Goal: Information Seeking & Learning: Learn about a topic

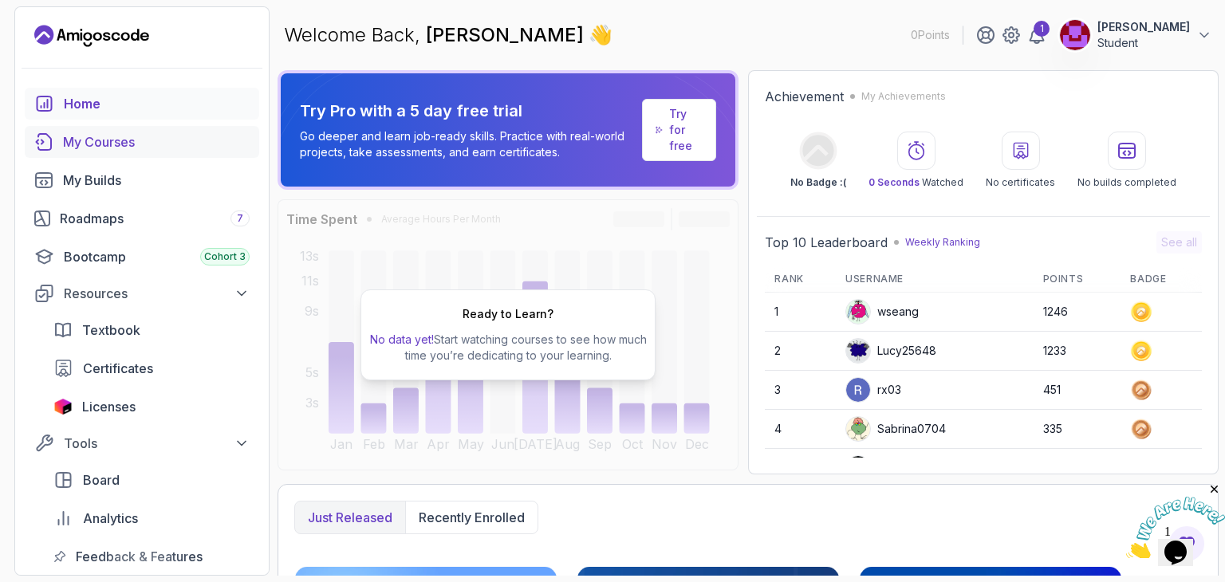
click at [128, 136] on div "My Courses" at bounding box center [156, 141] width 187 height 19
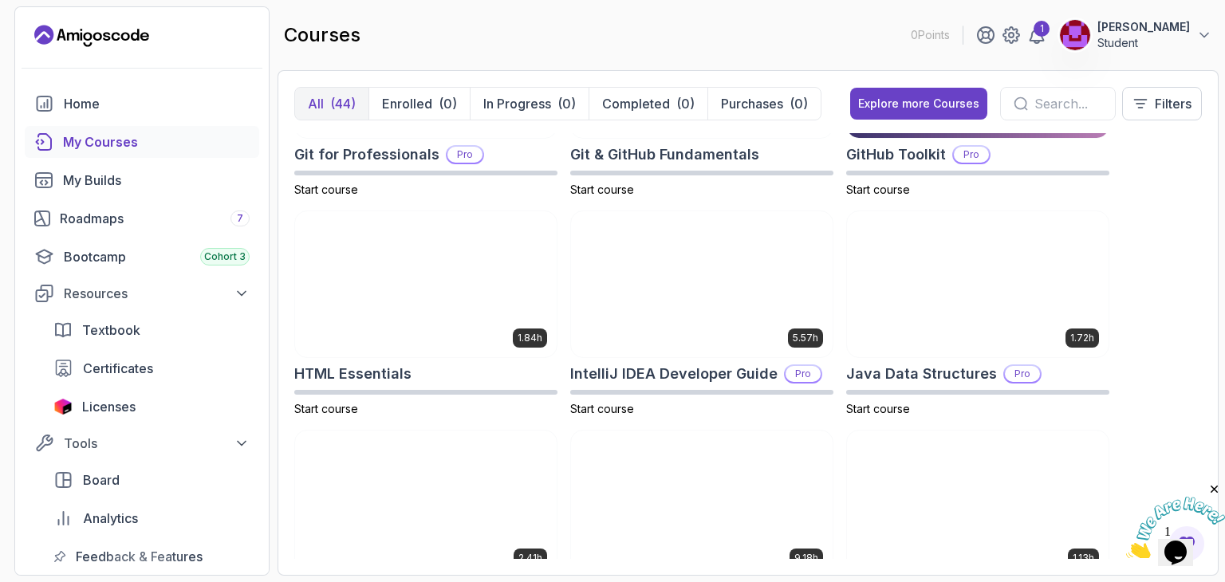
scroll to position [1043, 0]
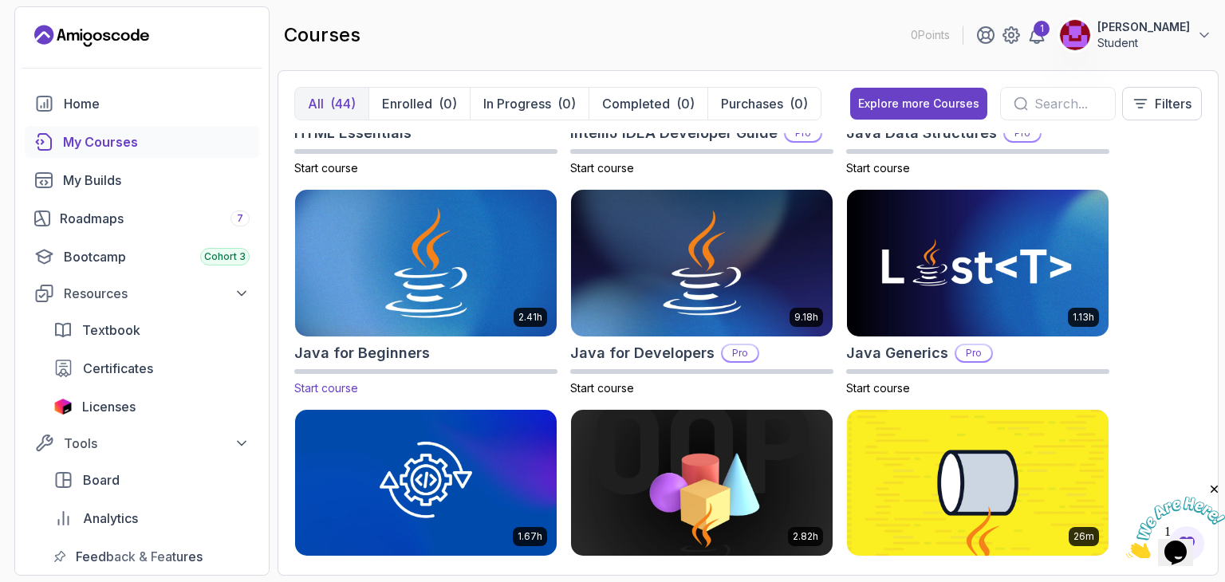
click at [469, 249] on img at bounding box center [426, 264] width 274 height 154
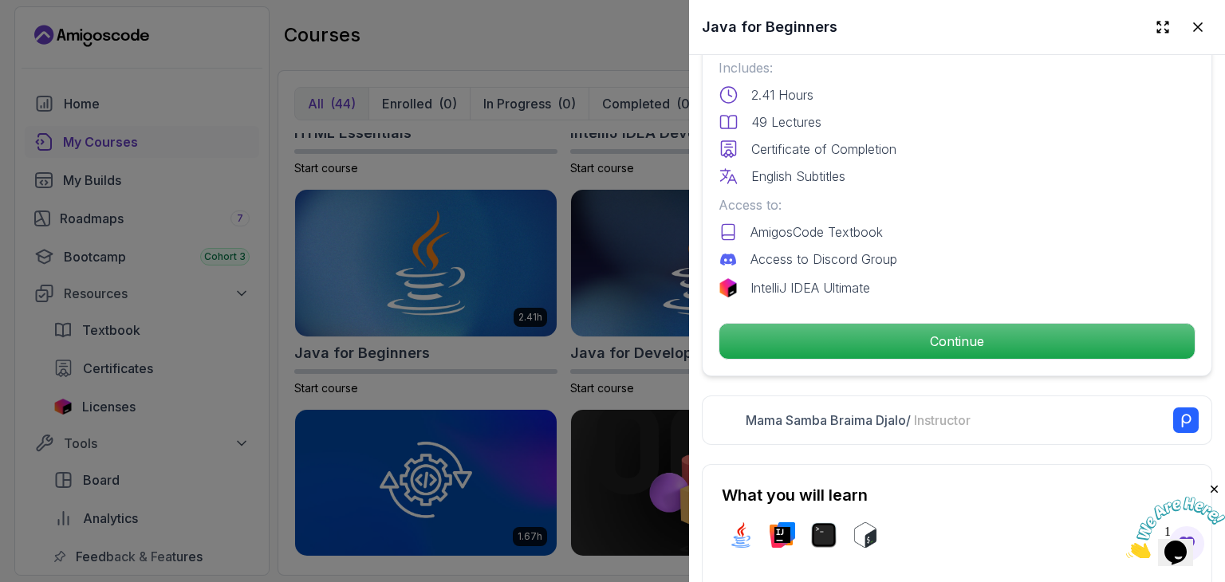
scroll to position [448, 0]
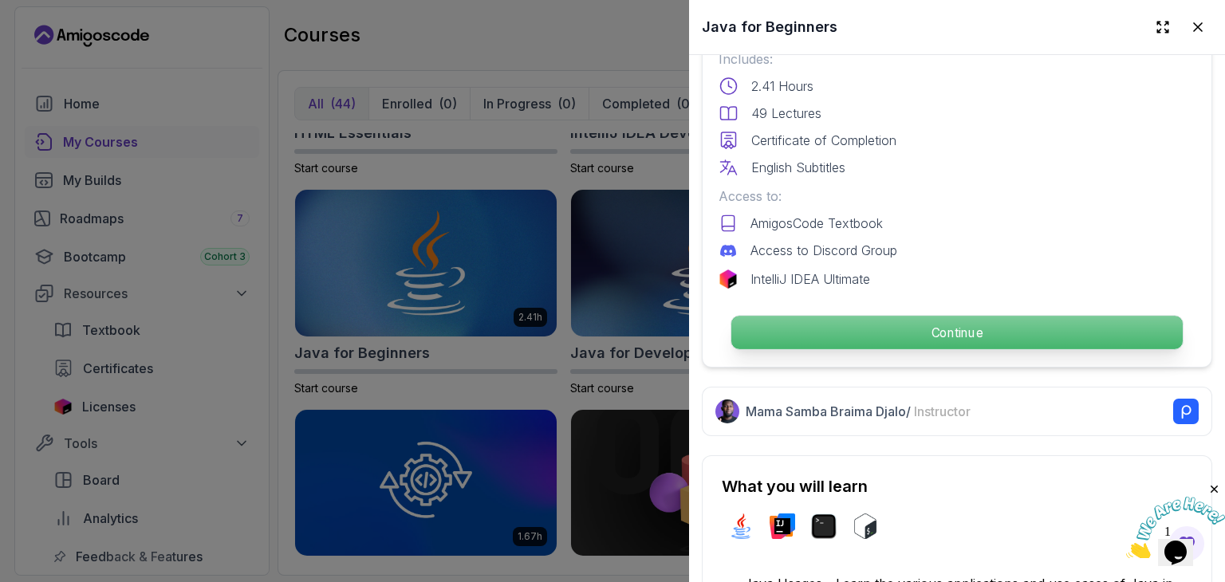
click at [909, 322] on p "Continue" at bounding box center [956, 332] width 451 height 33
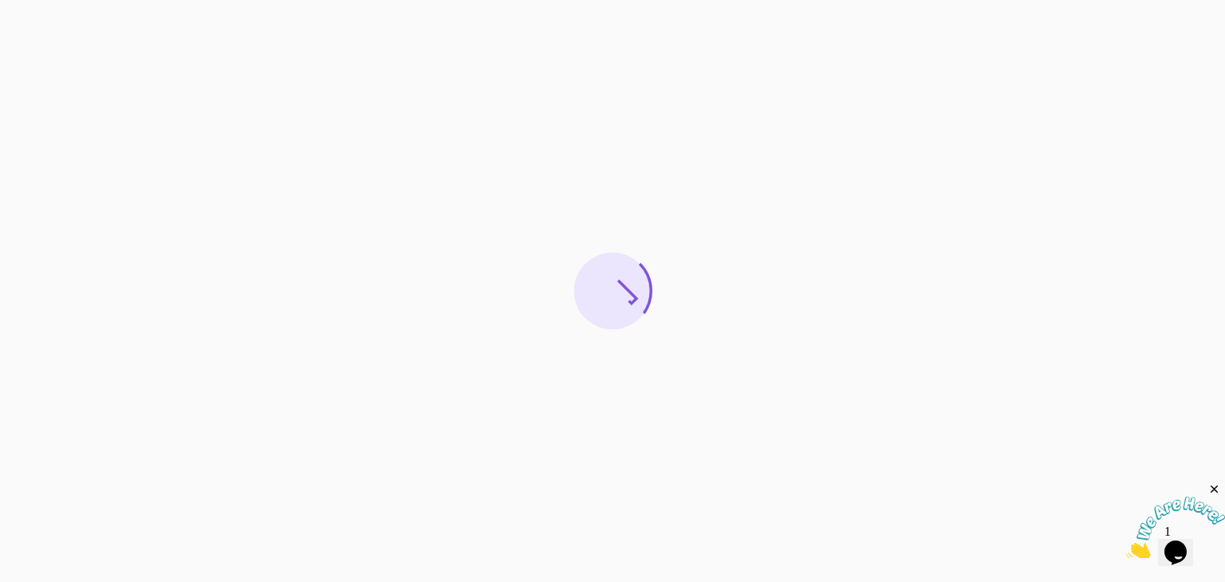
click at [1209, 489] on icon "Close" at bounding box center [1215, 490] width 14 height 14
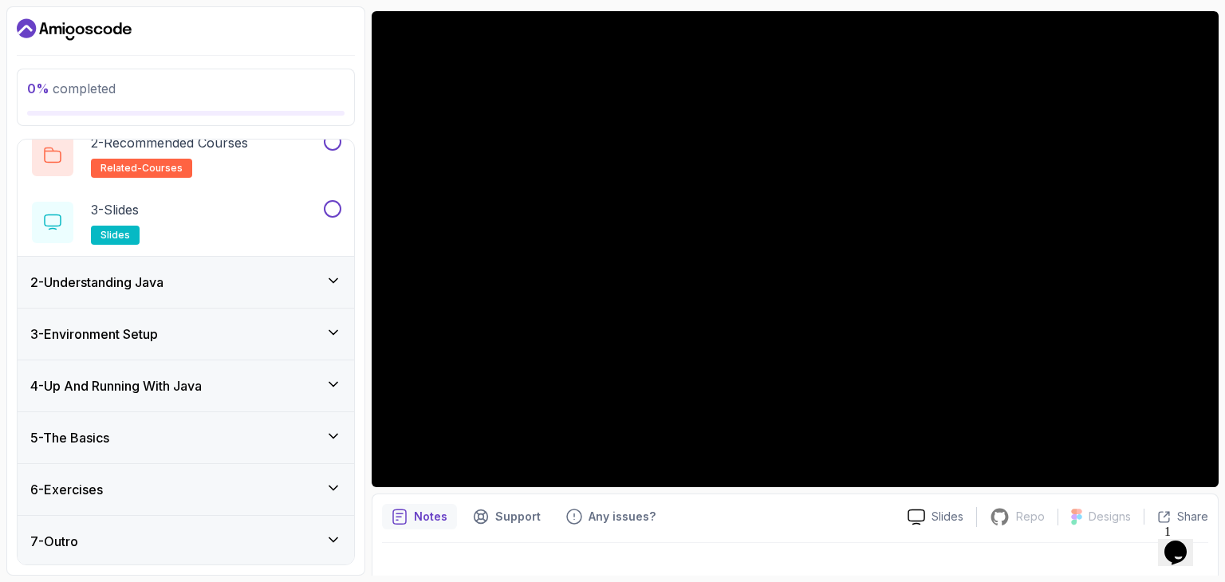
scroll to position [133, 0]
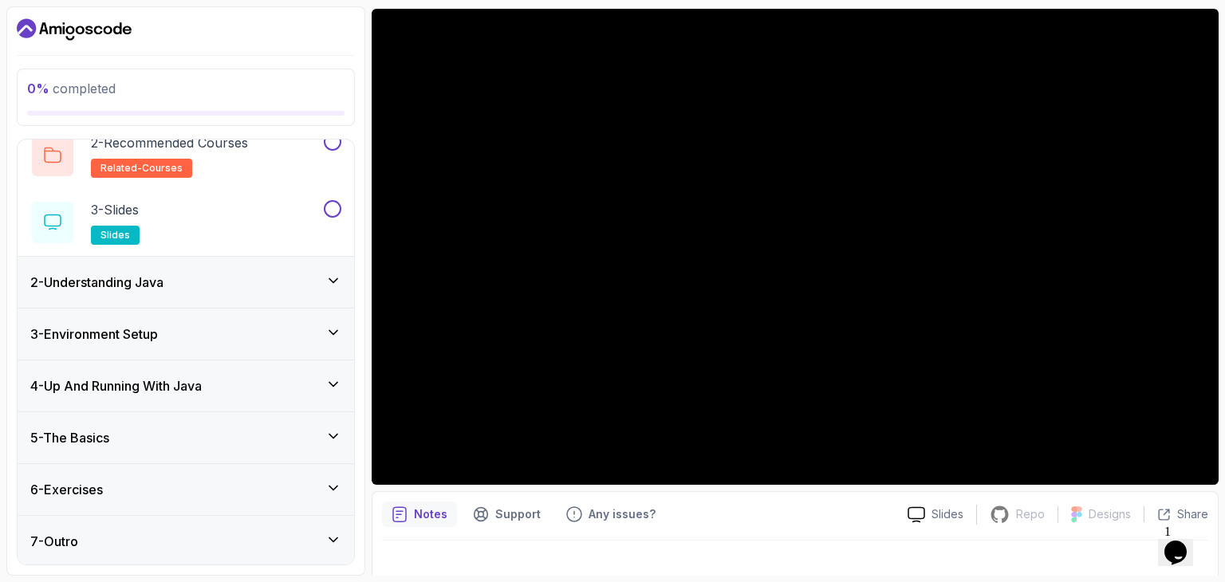
click at [345, 443] on div "5 - The Basics" at bounding box center [186, 437] width 337 height 51
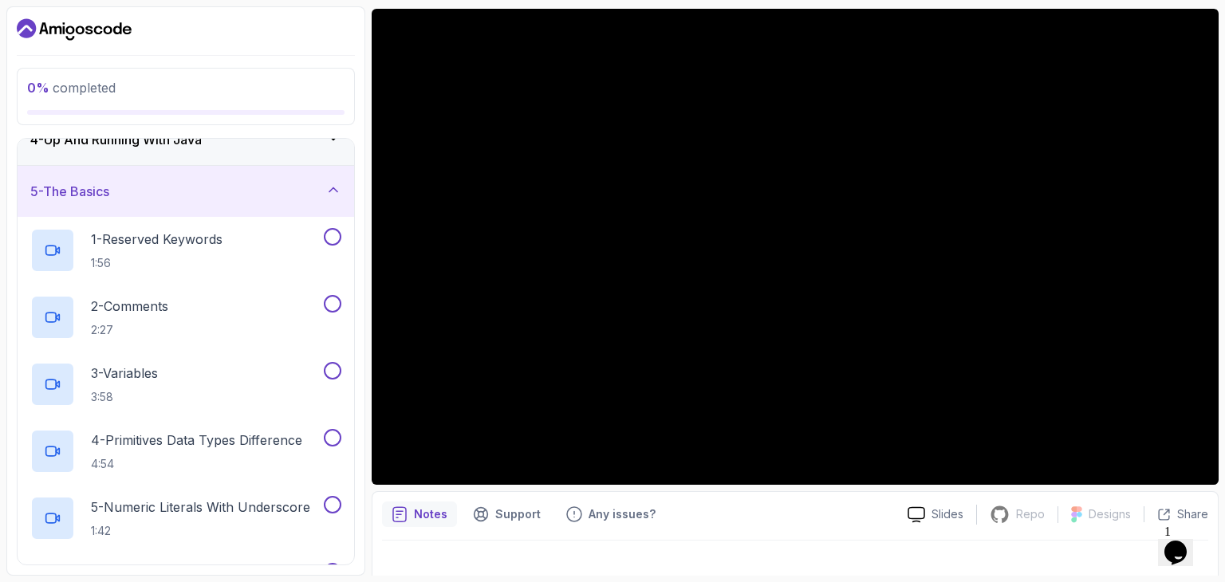
scroll to position [93, 0]
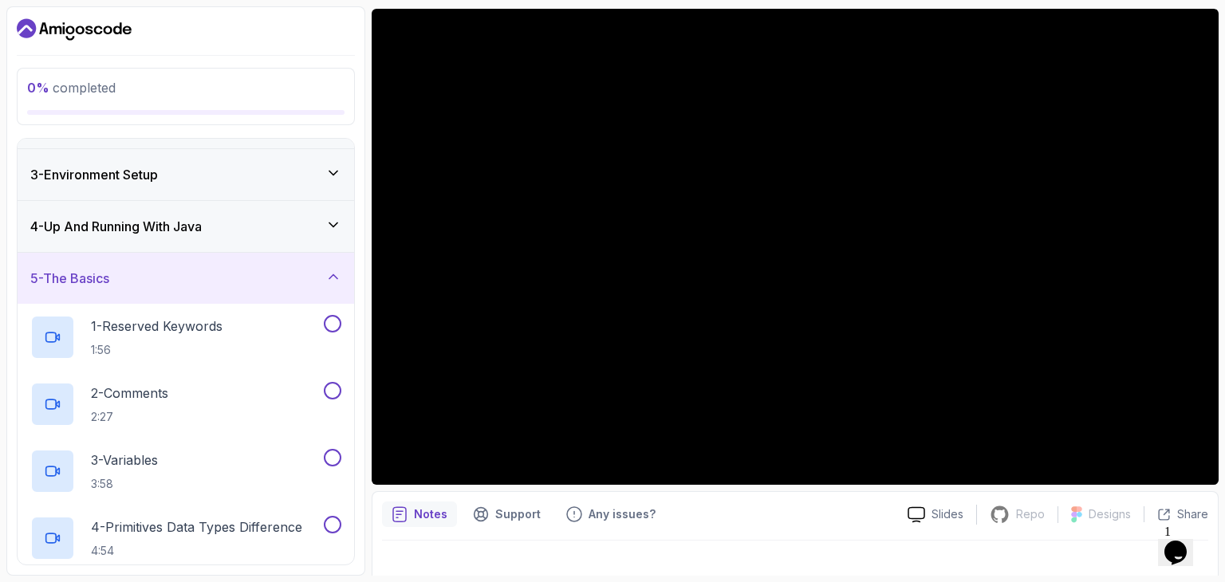
click at [337, 286] on div "5 - The Basics" at bounding box center [185, 278] width 311 height 19
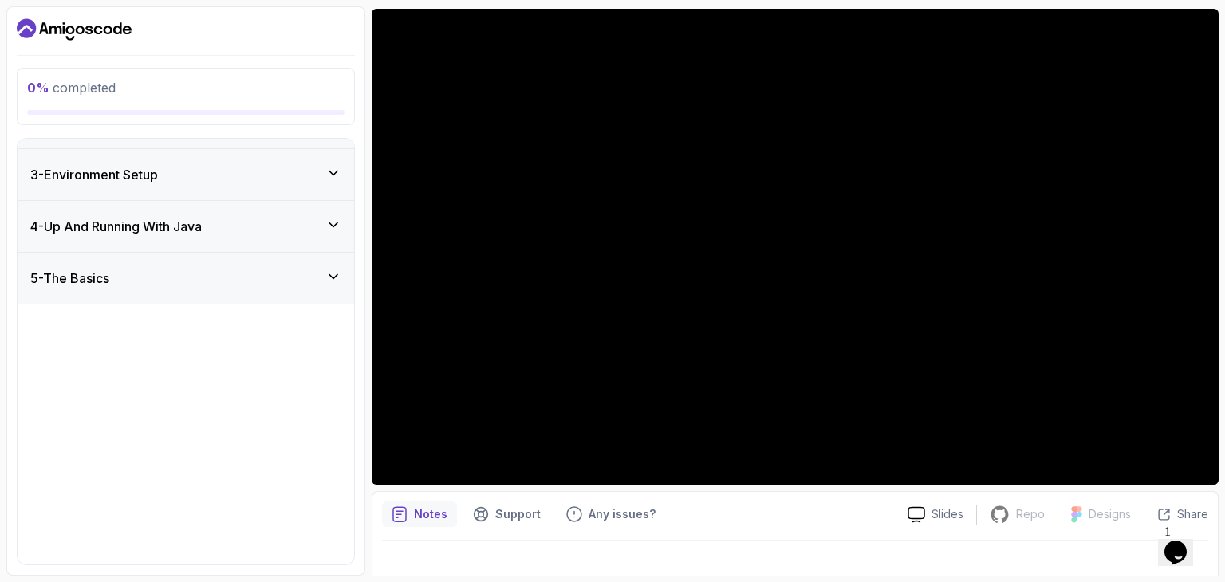
scroll to position [0, 0]
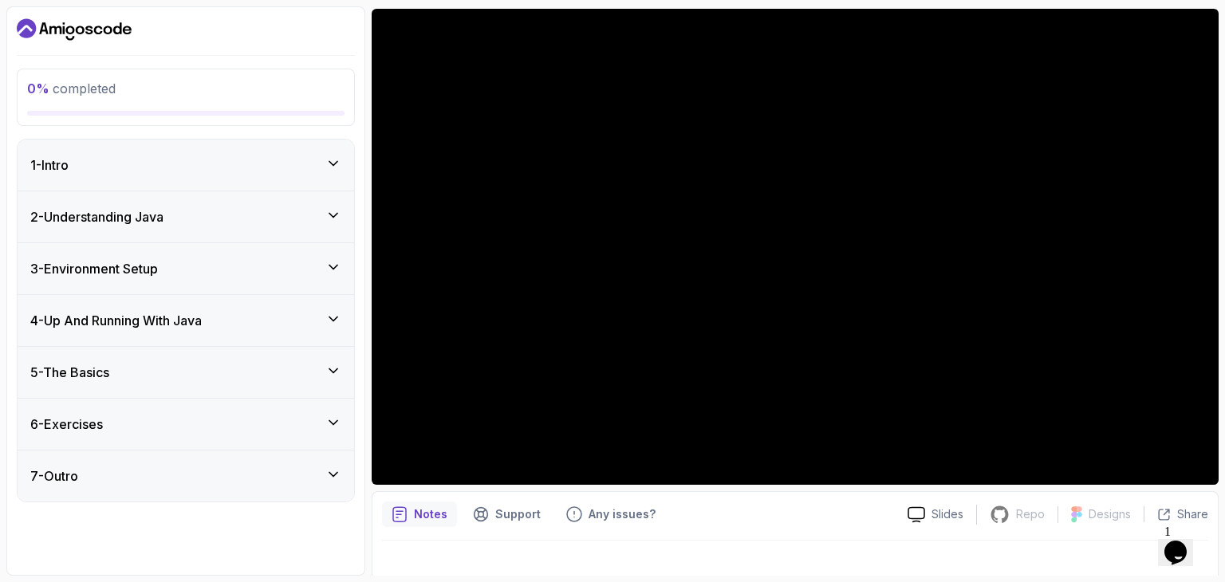
click at [329, 268] on icon at bounding box center [333, 267] width 16 height 16
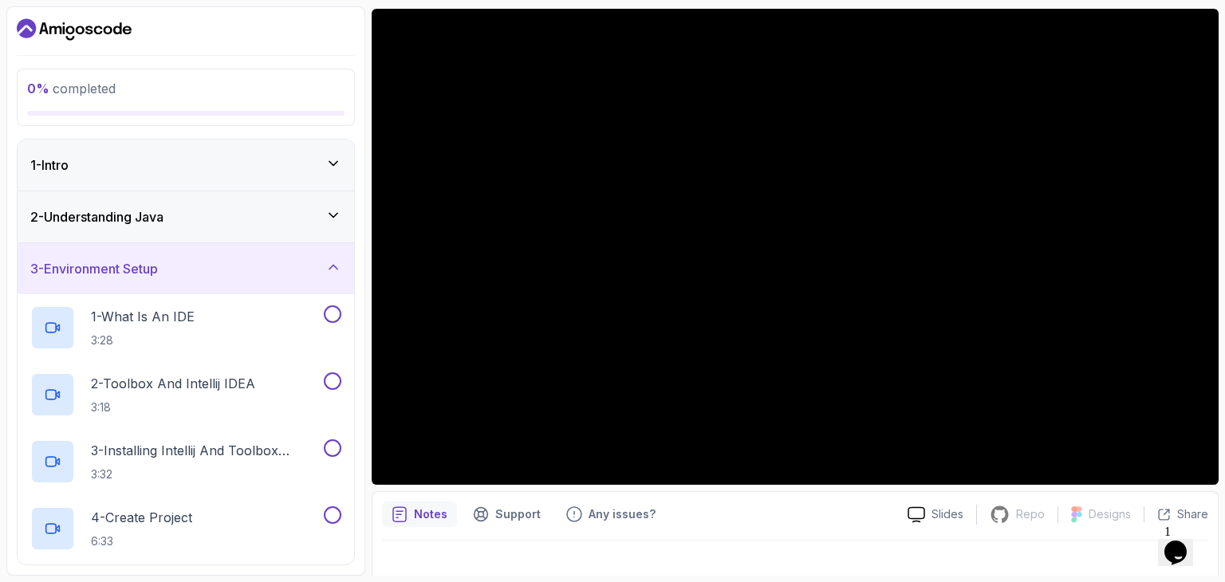
click at [329, 268] on icon at bounding box center [333, 267] width 16 height 16
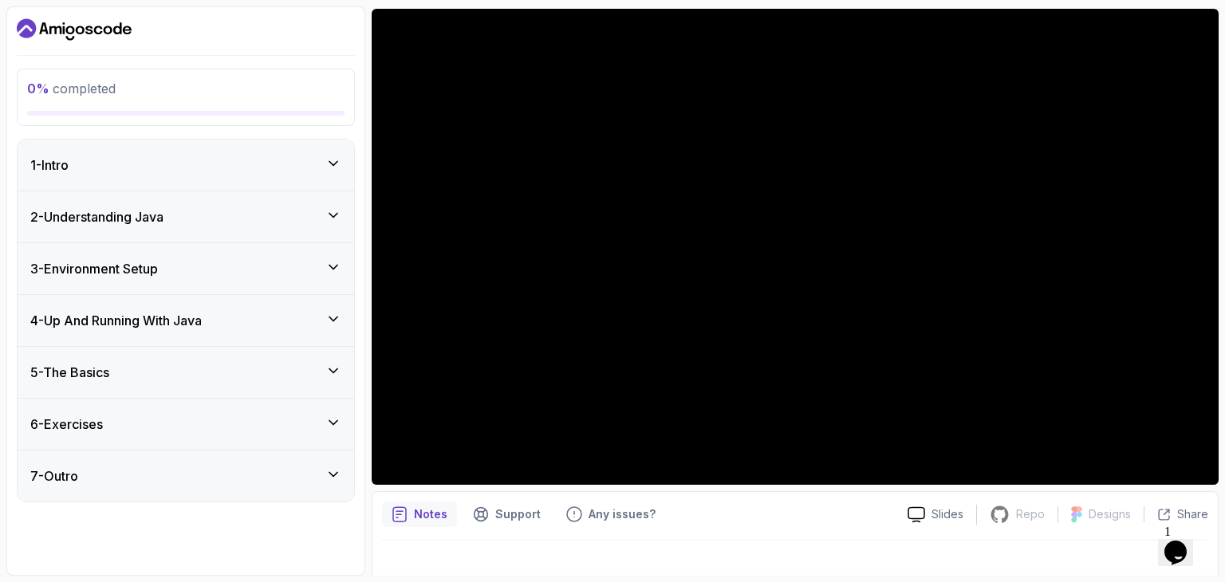
click at [325, 219] on icon at bounding box center [333, 215] width 16 height 16
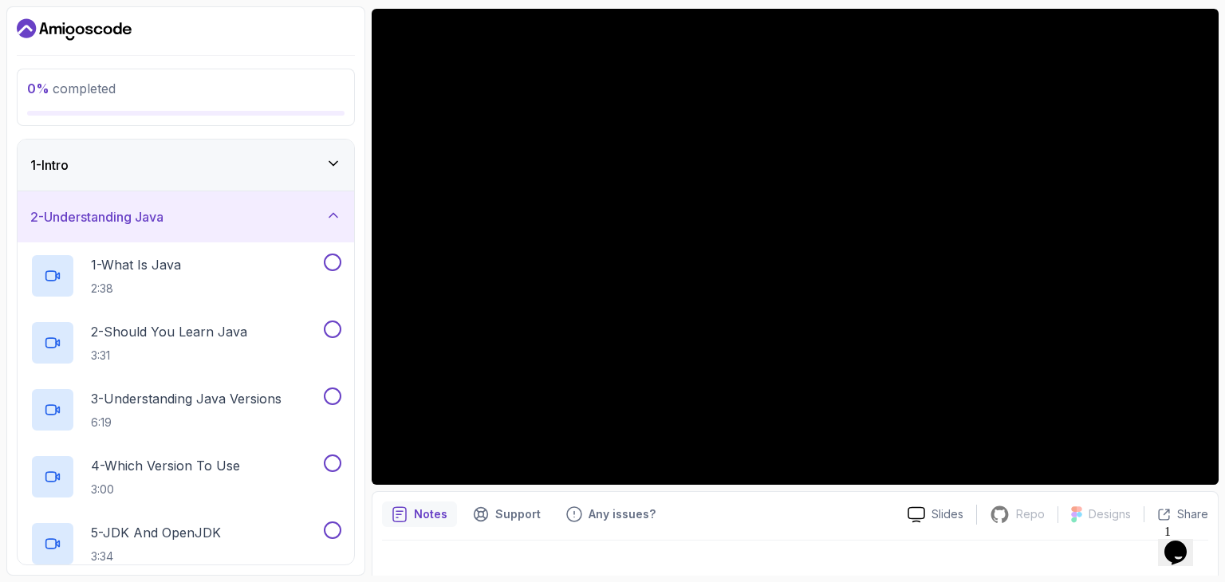
click at [287, 217] on div "2 - Understanding Java" at bounding box center [185, 216] width 311 height 19
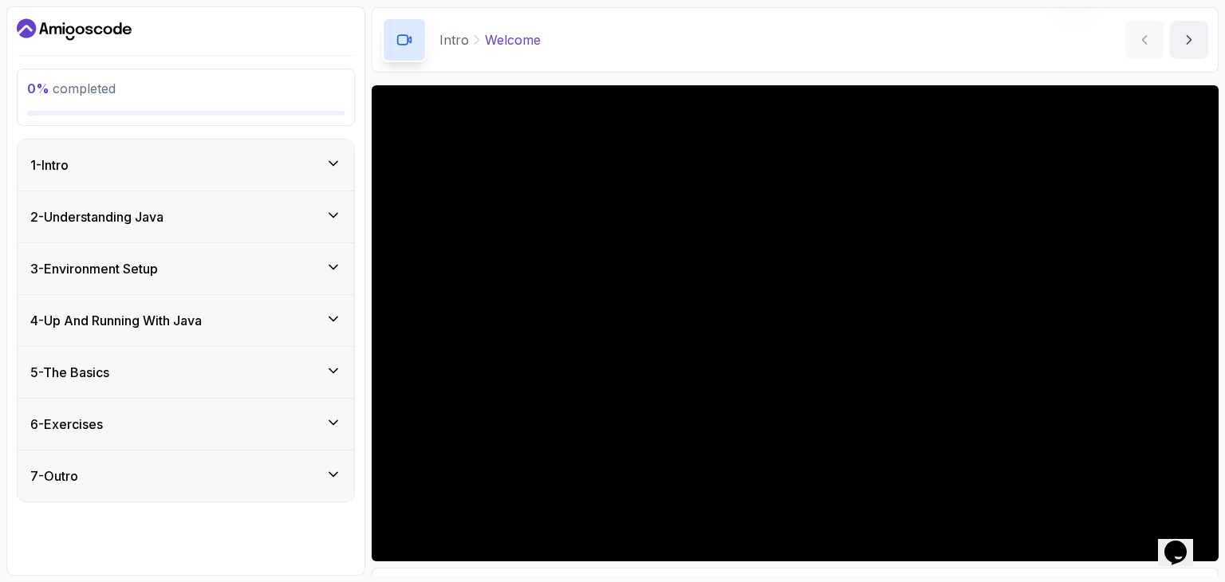
scroll to position [56, 0]
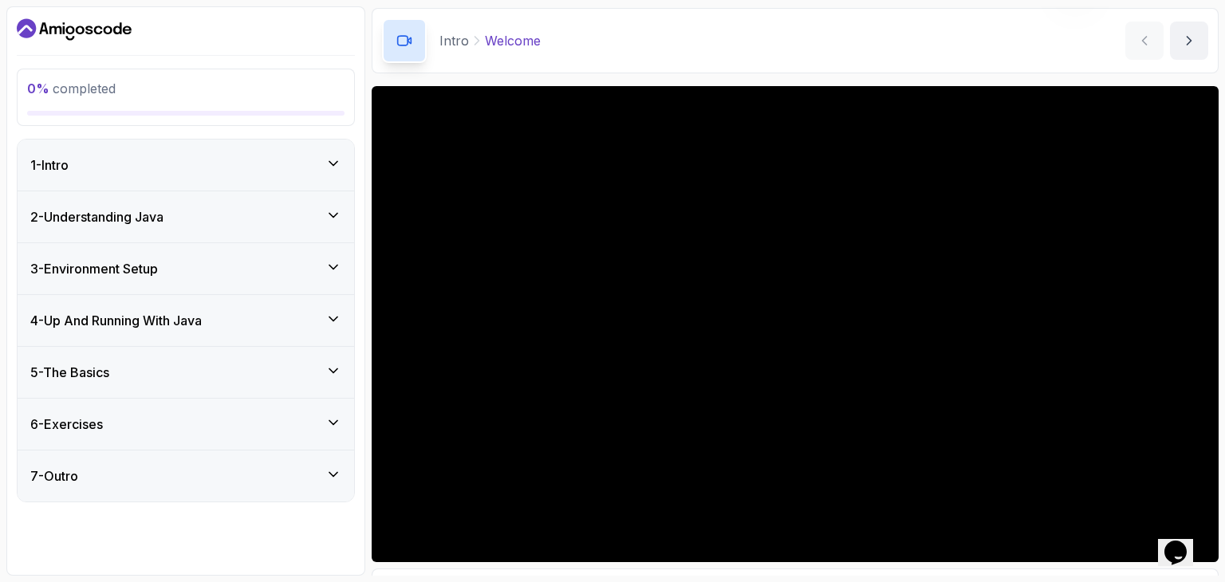
click at [294, 148] on div "1 - Intro" at bounding box center [186, 165] width 337 height 51
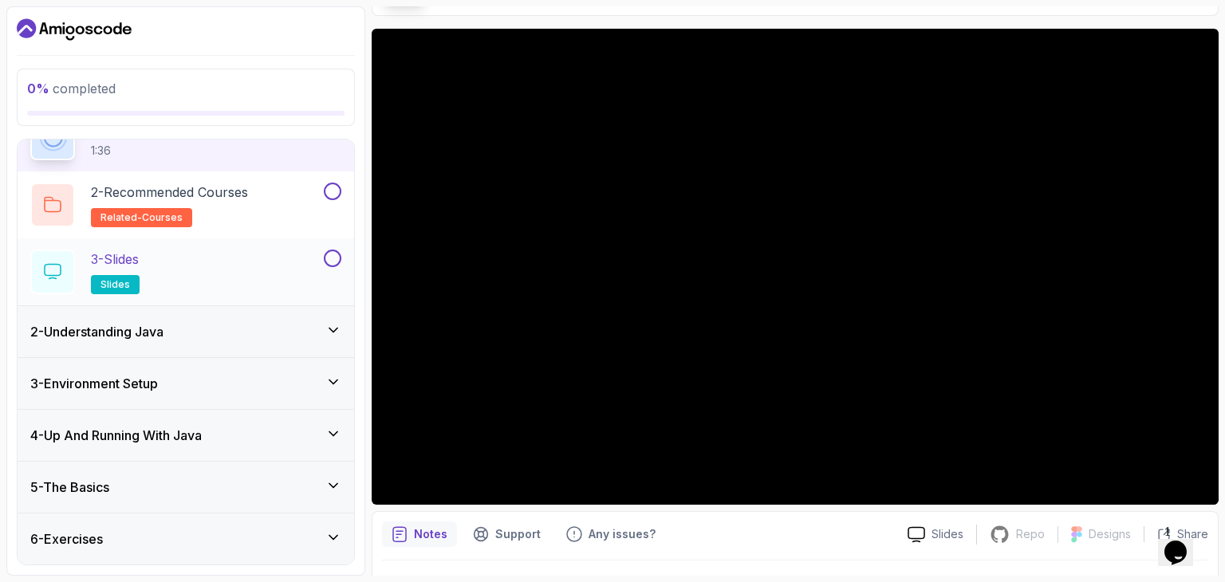
scroll to position [136, 0]
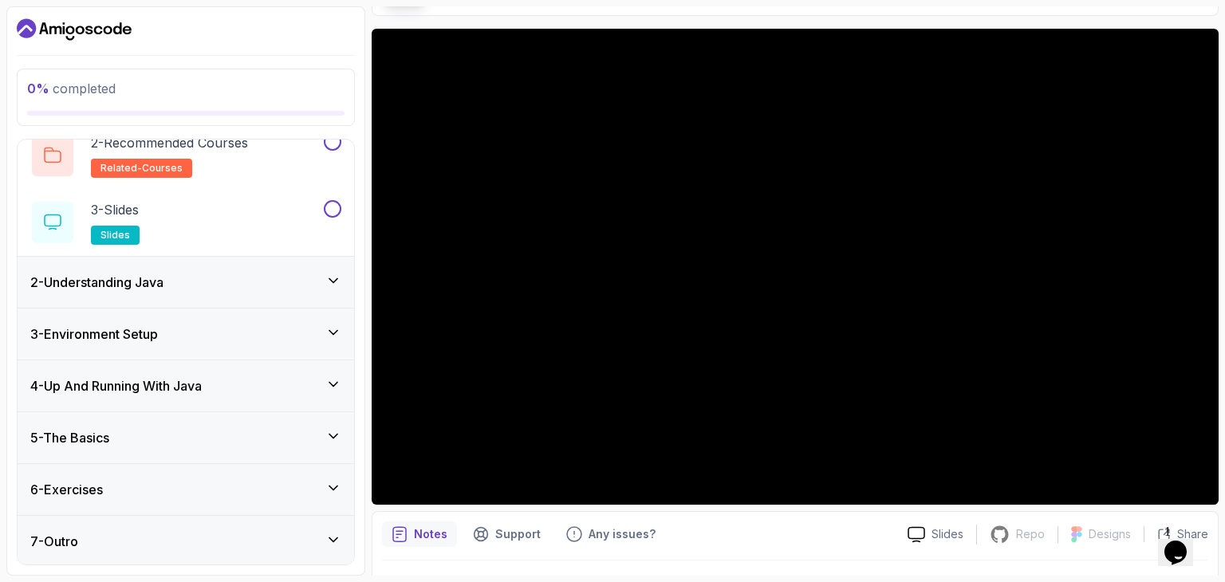
click at [198, 547] on div "7 - Outro" at bounding box center [185, 541] width 311 height 19
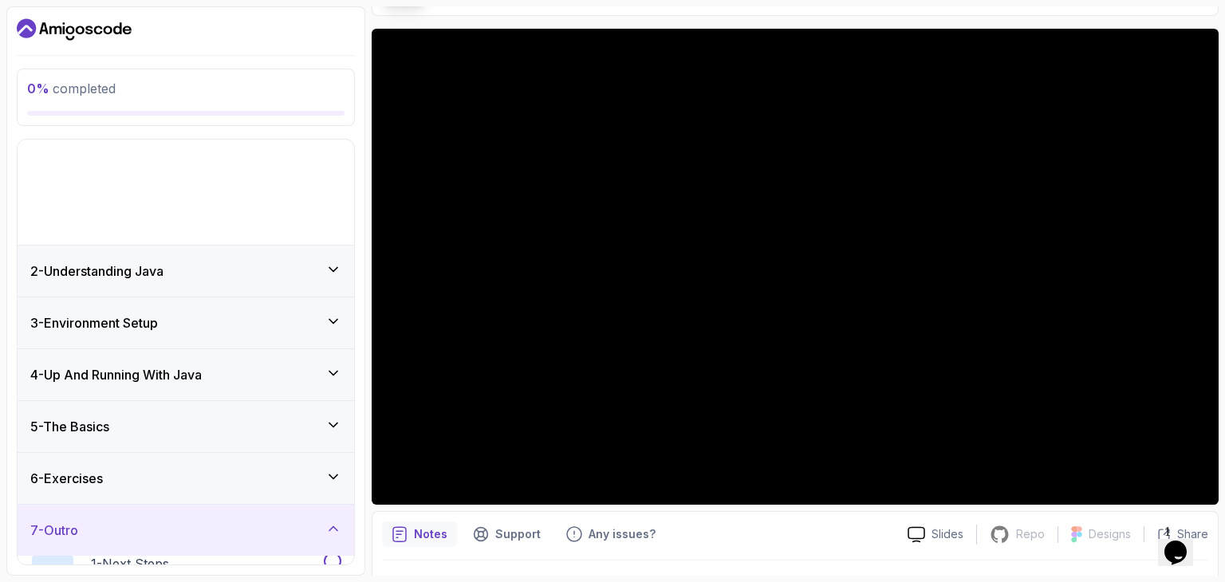
scroll to position [0, 0]
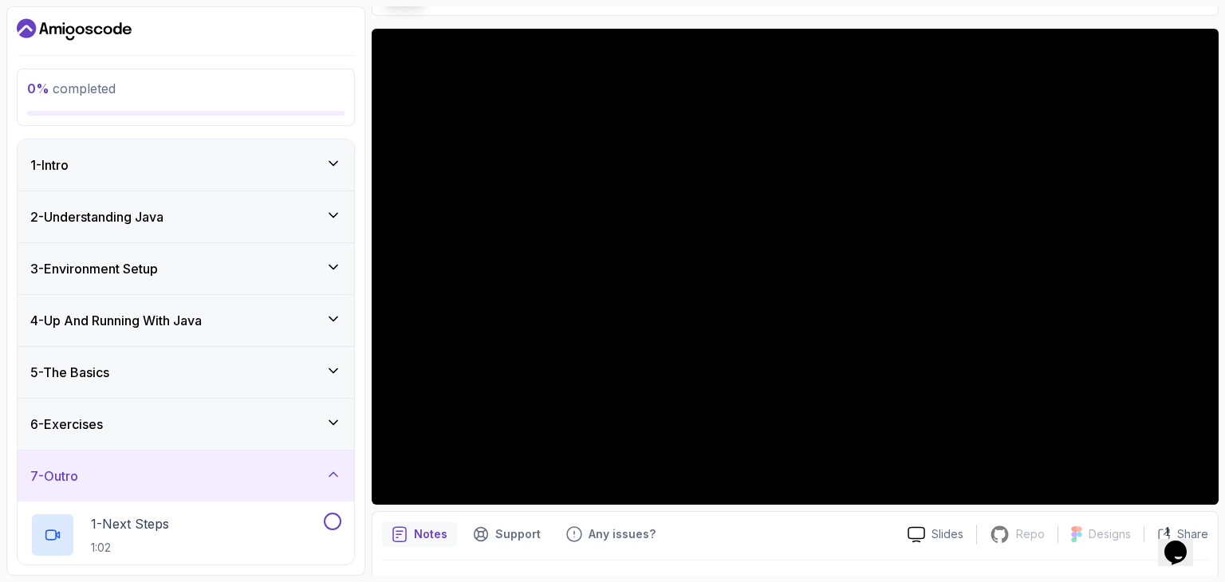
click at [266, 428] on div "6 - Exercises" at bounding box center [185, 424] width 311 height 19
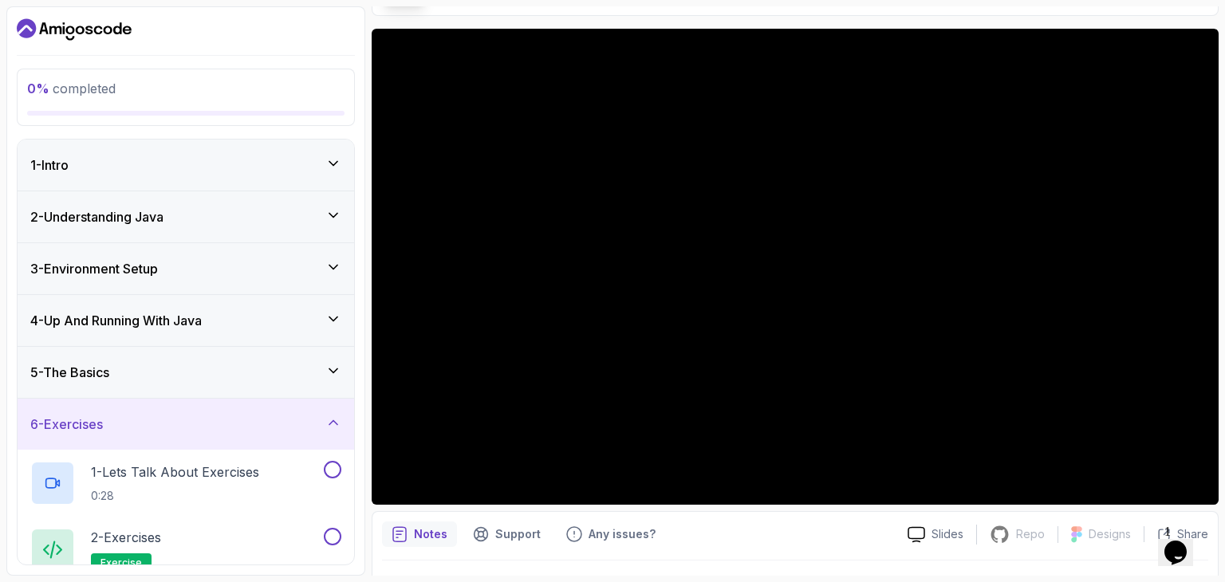
click at [239, 368] on div "5 - The Basics" at bounding box center [185, 372] width 311 height 19
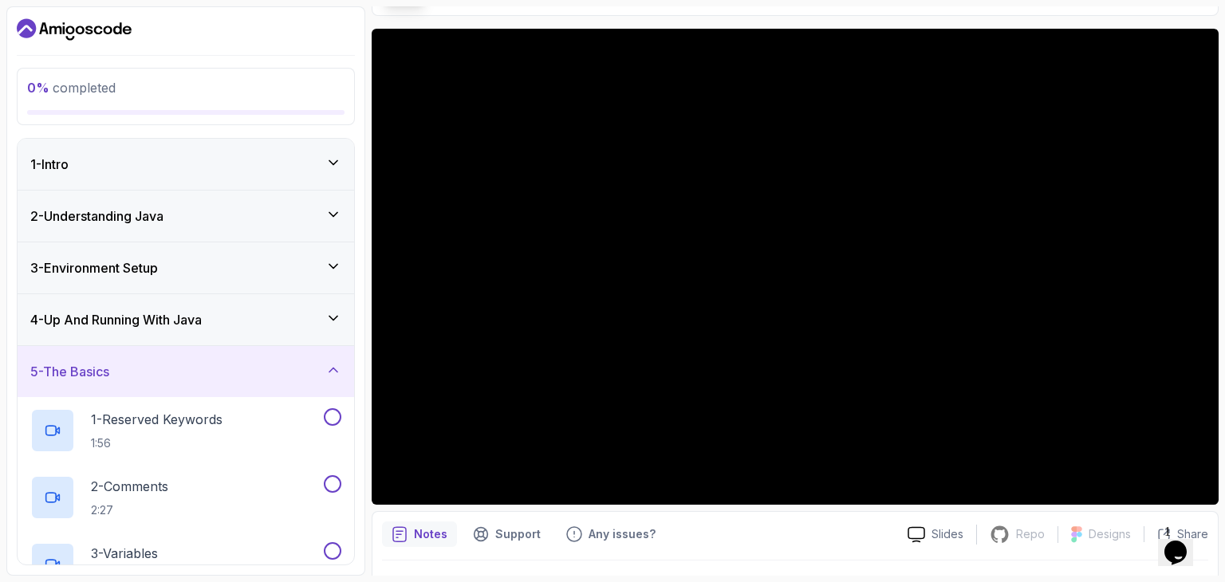
click at [173, 328] on h3 "4 - Up And Running With Java" at bounding box center [115, 319] width 171 height 19
